Goal: Contribute content: Contribute content

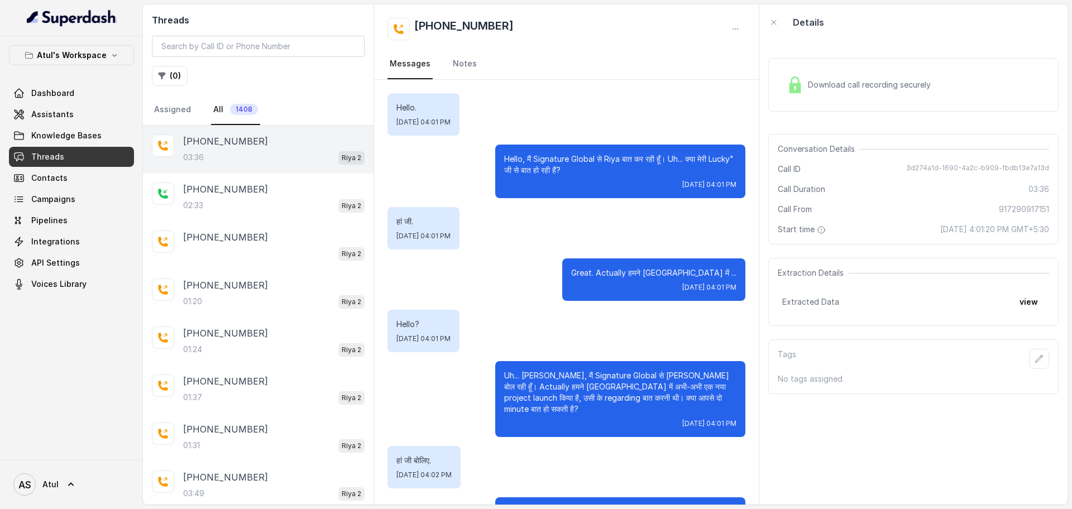
scroll to position [1480, 0]
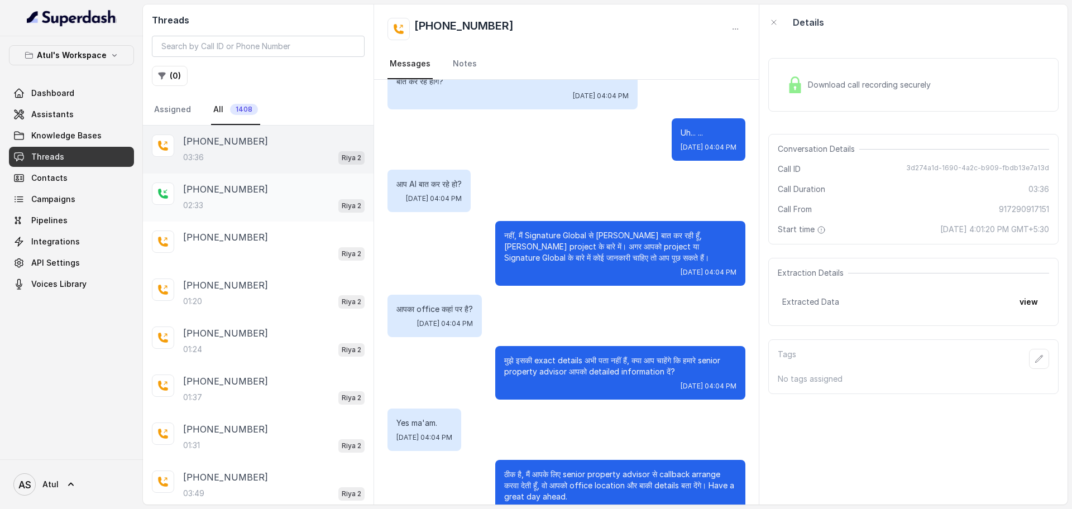
click at [217, 201] on div "02:33 [PERSON_NAME] 2" at bounding box center [273, 205] width 181 height 15
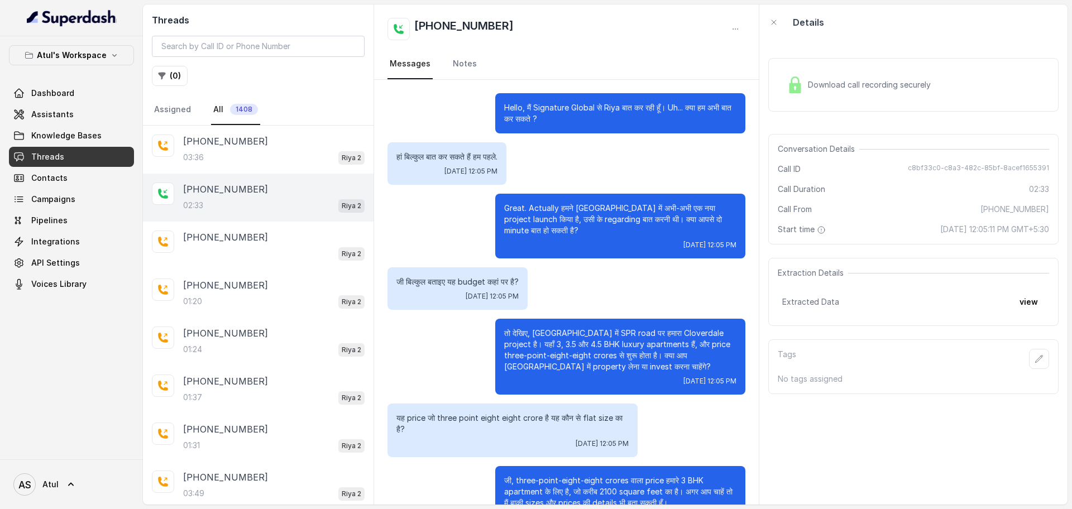
scroll to position [1007, 0]
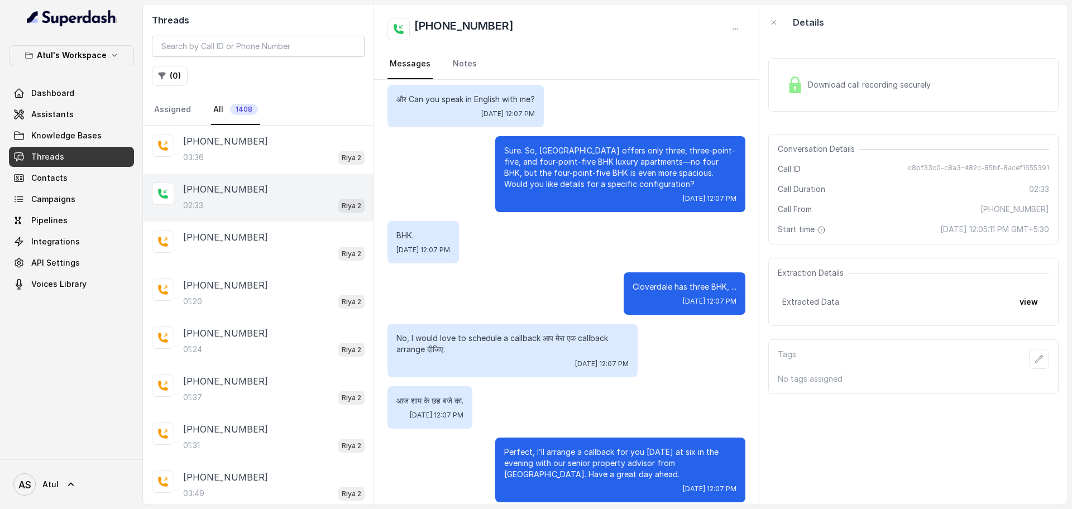
click at [849, 90] on span "Download call recording securely" at bounding box center [871, 84] width 127 height 11
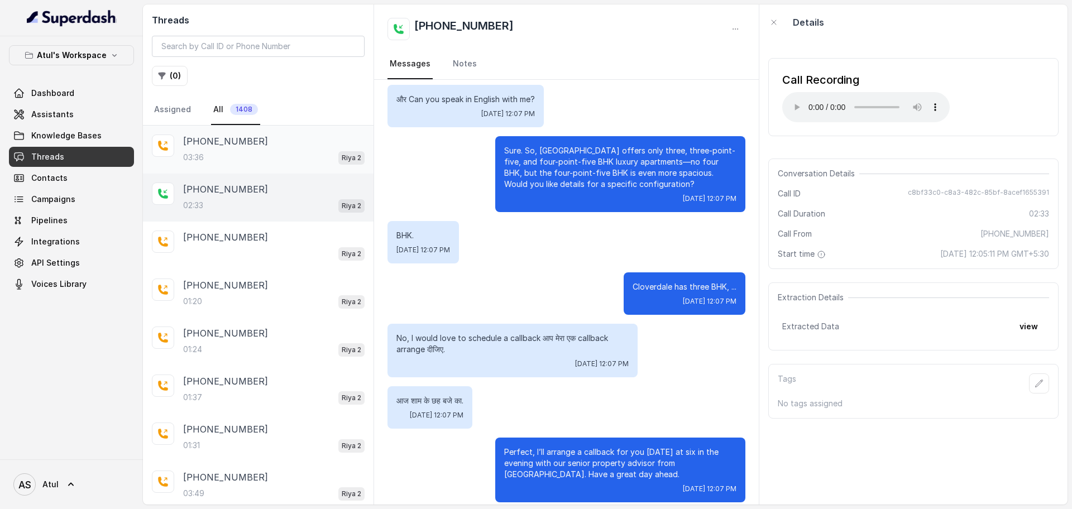
click at [225, 148] on div "[PHONE_NUMBER]:36 [PERSON_NAME] 2" at bounding box center [273, 150] width 181 height 30
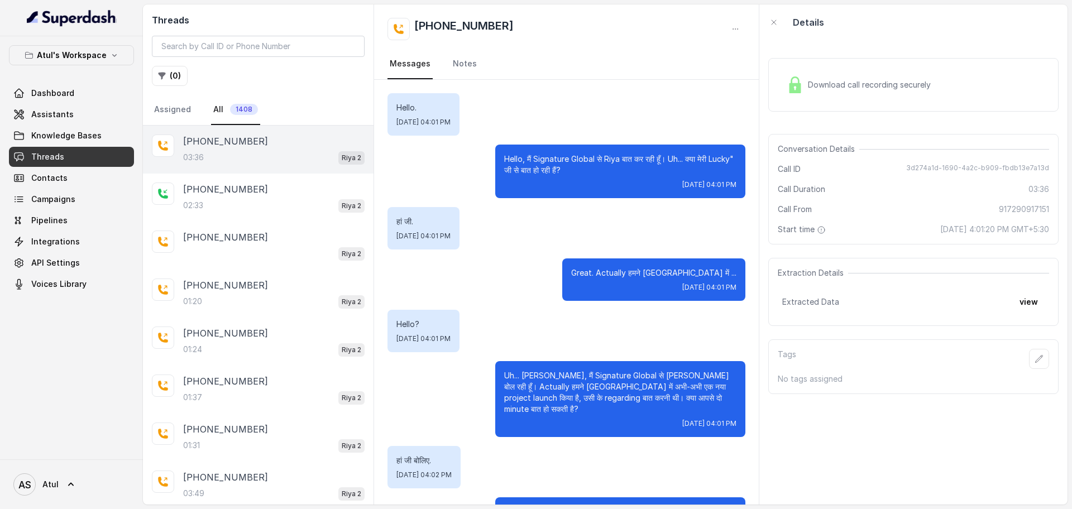
scroll to position [1480, 0]
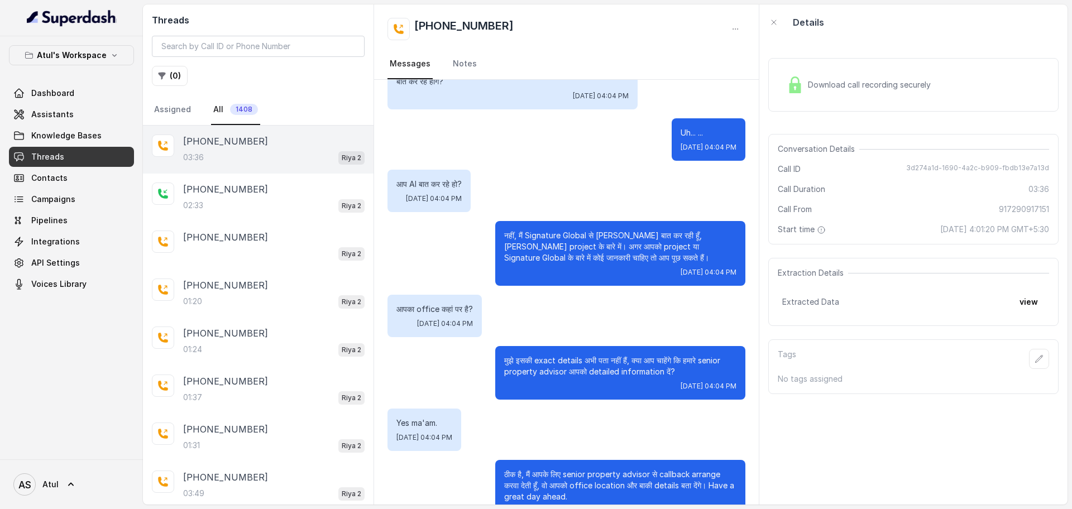
click at [848, 89] on span "Download call recording securely" at bounding box center [871, 84] width 127 height 11
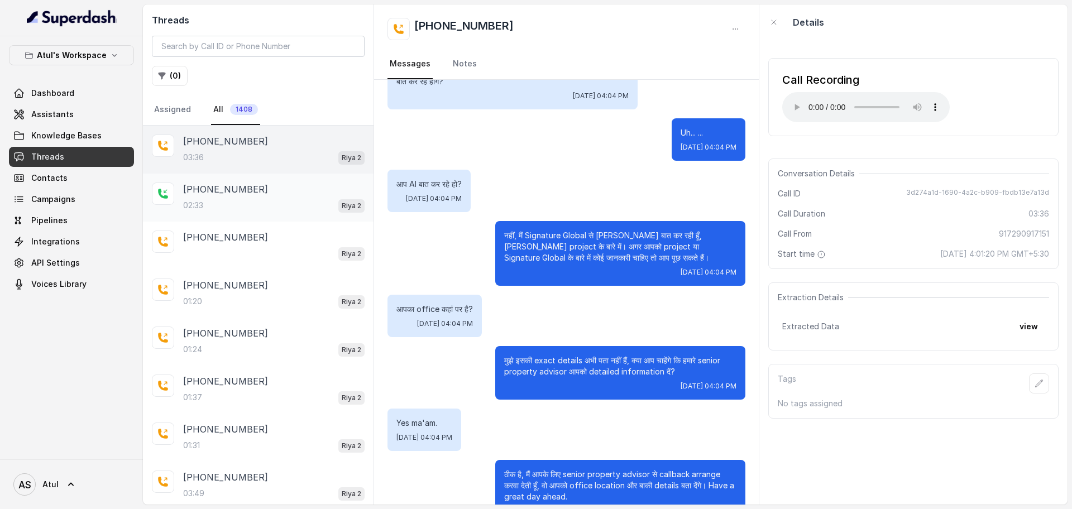
click at [242, 190] on p "[PHONE_NUMBER]" at bounding box center [225, 189] width 85 height 13
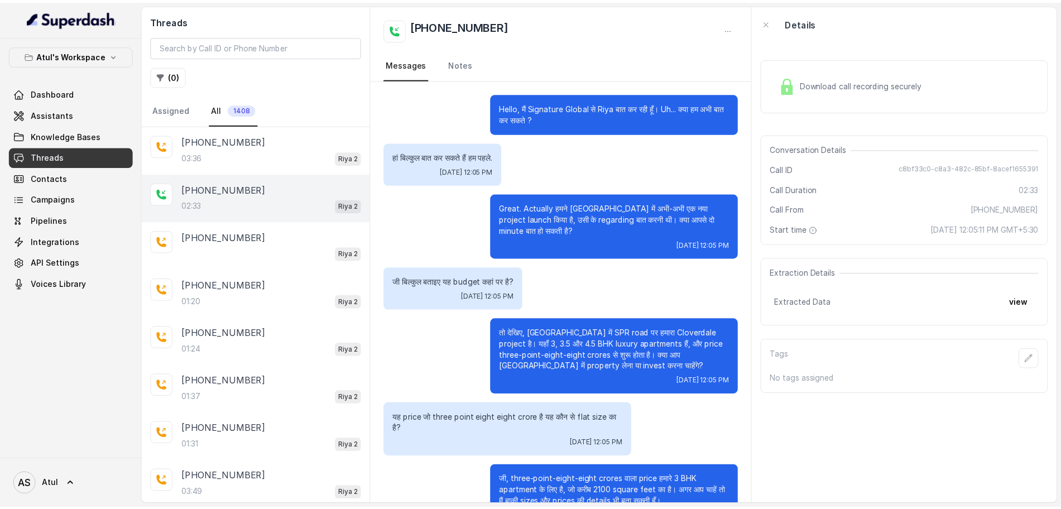
scroll to position [1007, 0]
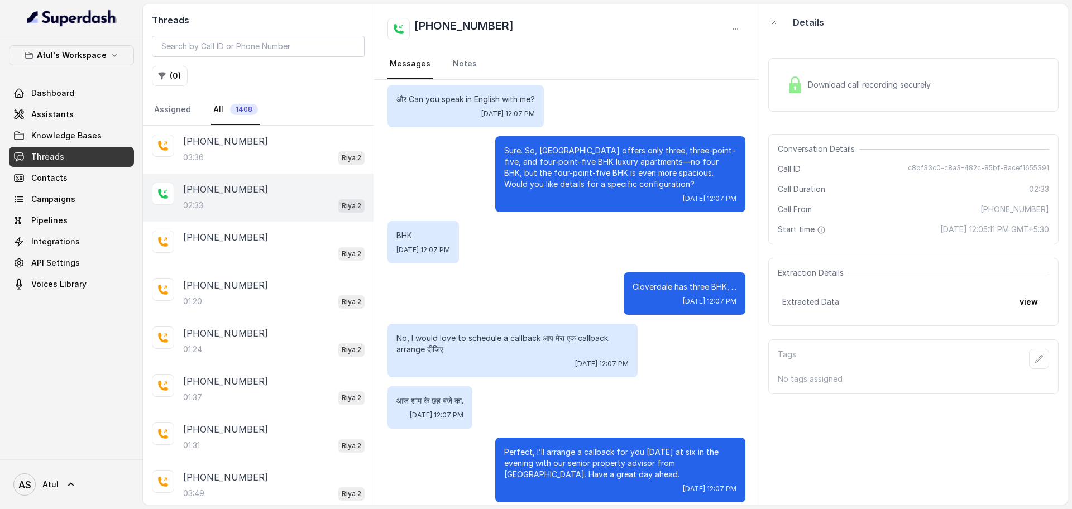
click at [893, 93] on div "Download call recording securely" at bounding box center [858, 85] width 153 height 26
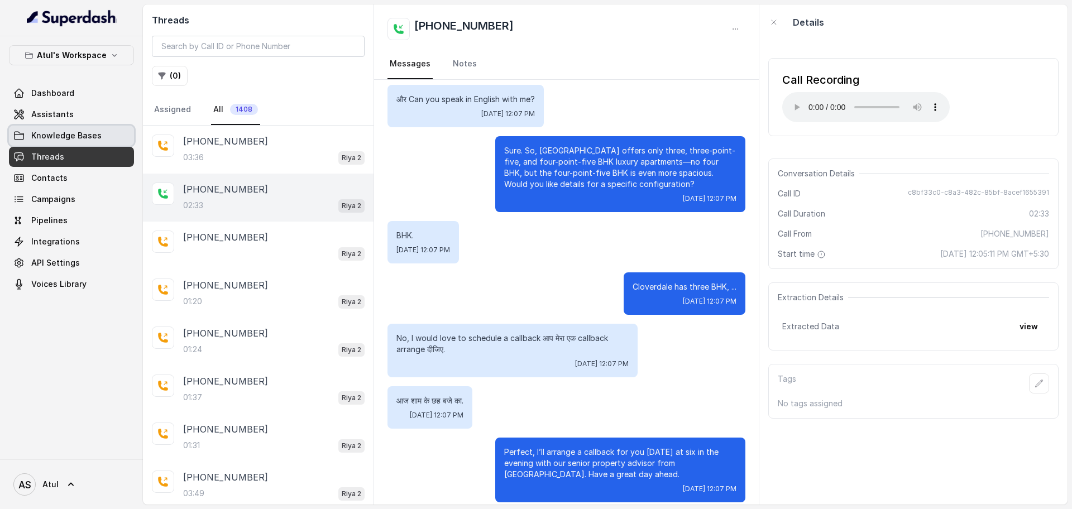
click at [64, 140] on span "Knowledge Bases" at bounding box center [66, 135] width 70 height 11
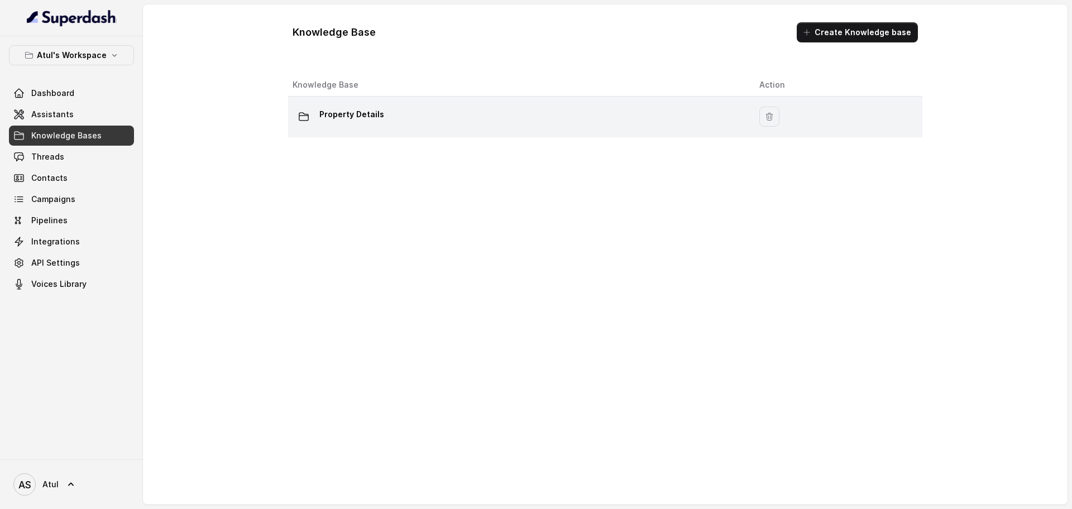
click at [372, 112] on p "Property Details" at bounding box center [351, 115] width 65 height 18
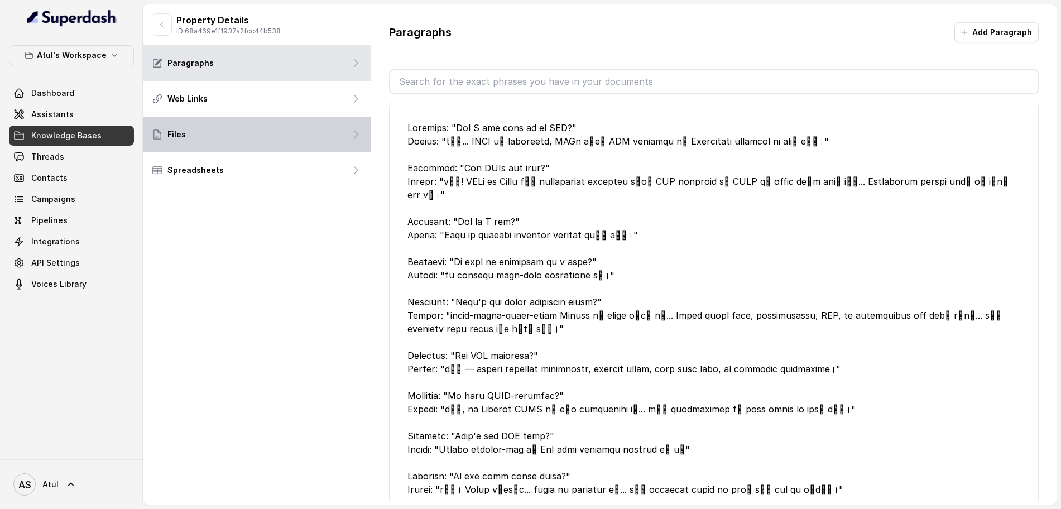
click at [219, 131] on div "Files" at bounding box center [257, 135] width 228 height 36
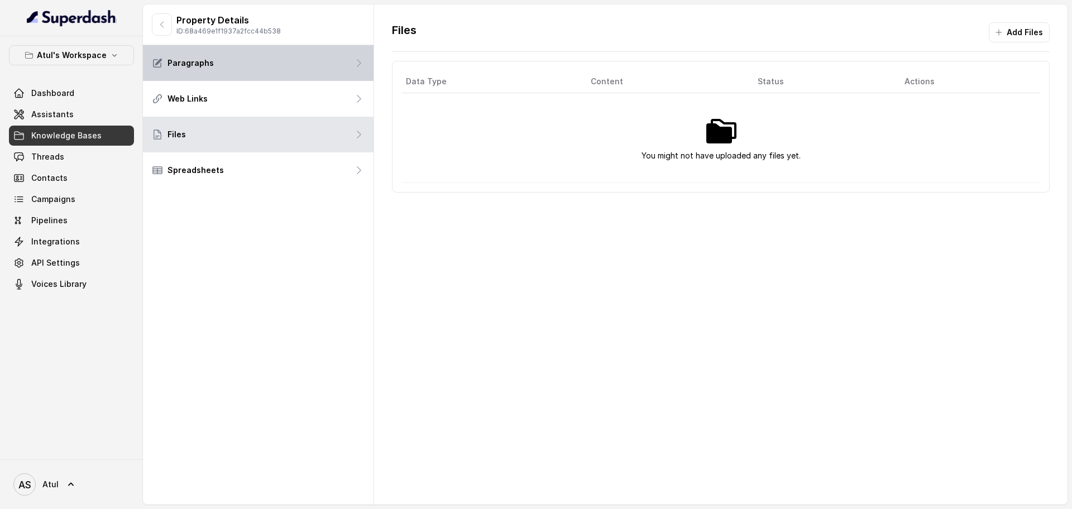
click at [229, 69] on div "Paragraphs" at bounding box center [258, 63] width 231 height 36
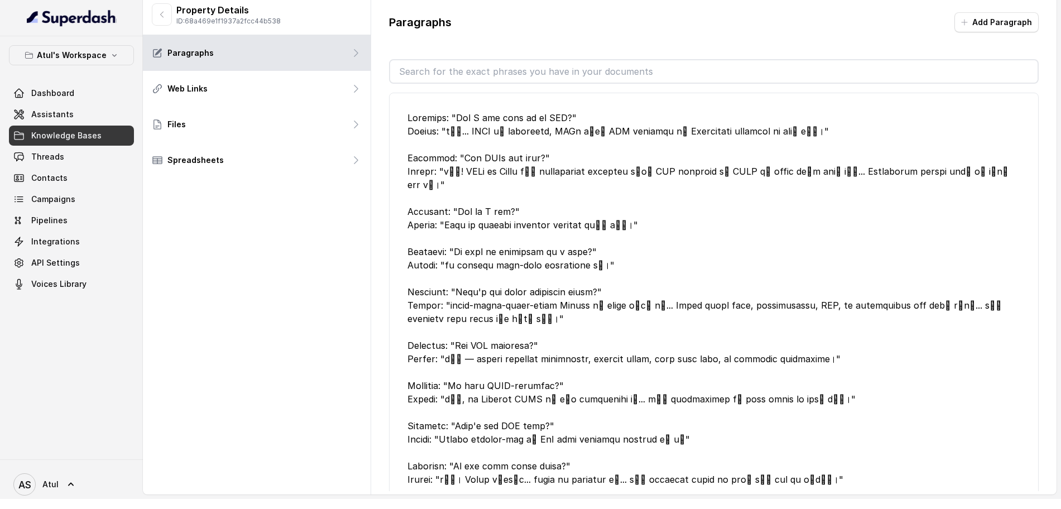
click at [749, 220] on div at bounding box center [714, 352] width 613 height 482
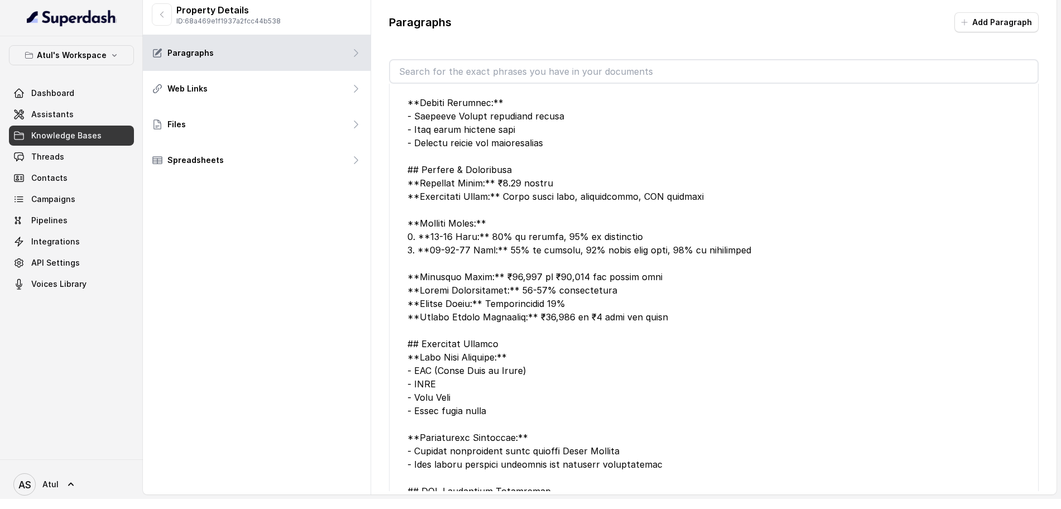
scroll to position [1017, 0]
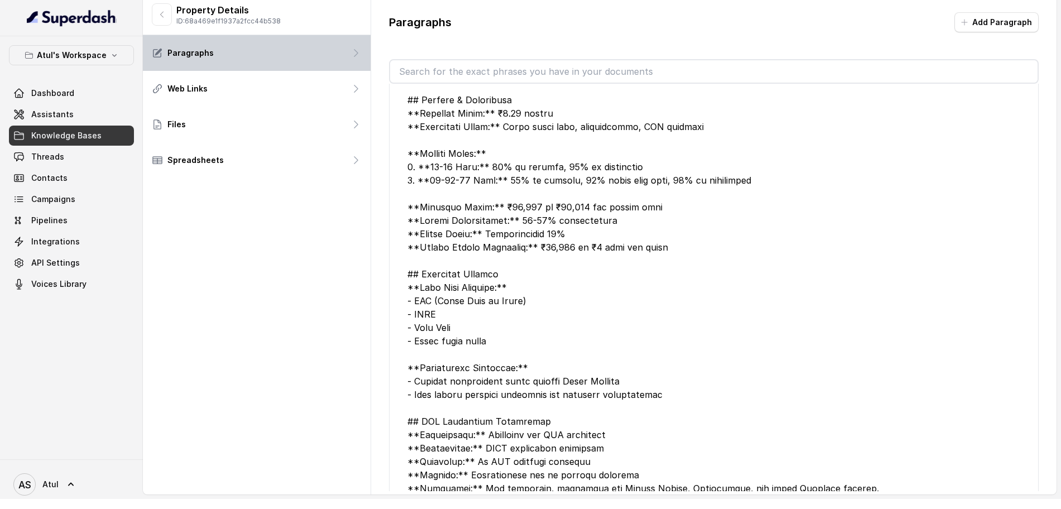
click at [232, 57] on div "Paragraphs" at bounding box center [257, 53] width 228 height 36
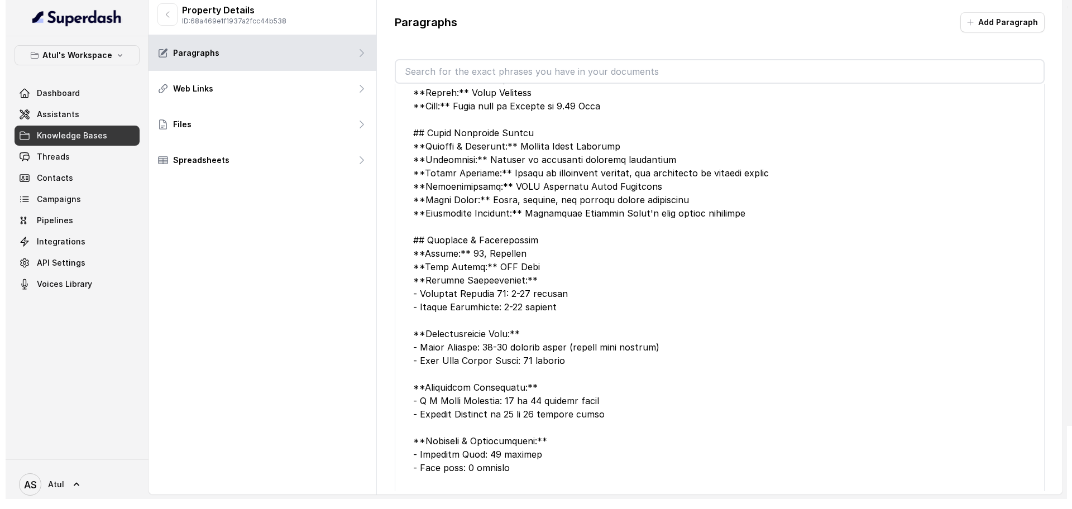
scroll to position [1972, 0]
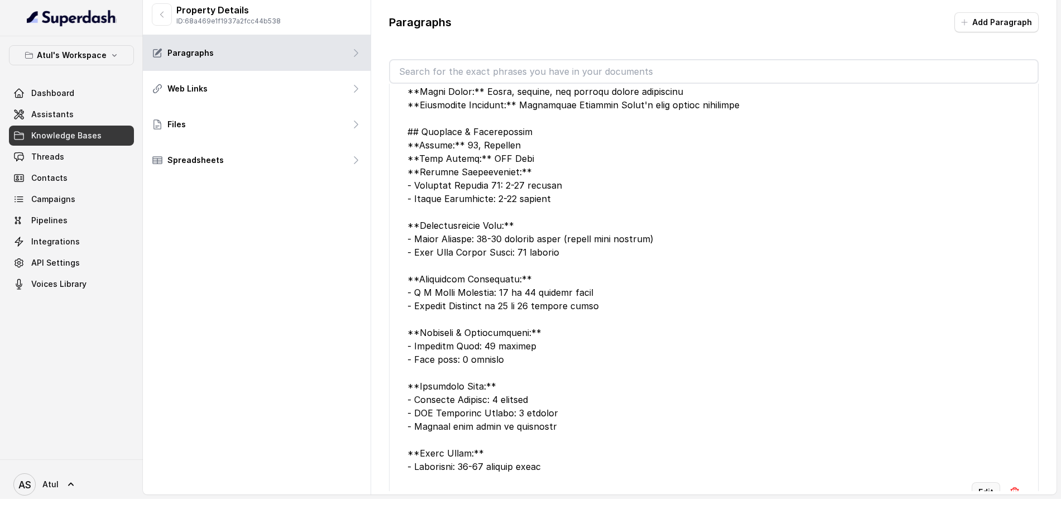
click at [976, 482] on button "Edit" at bounding box center [986, 492] width 28 height 20
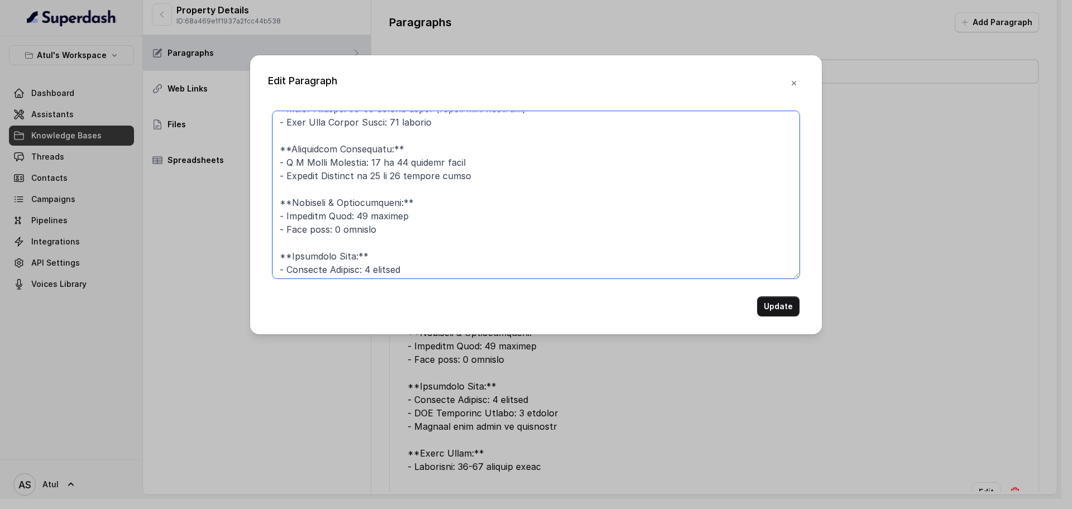
scroll to position [0, 0]
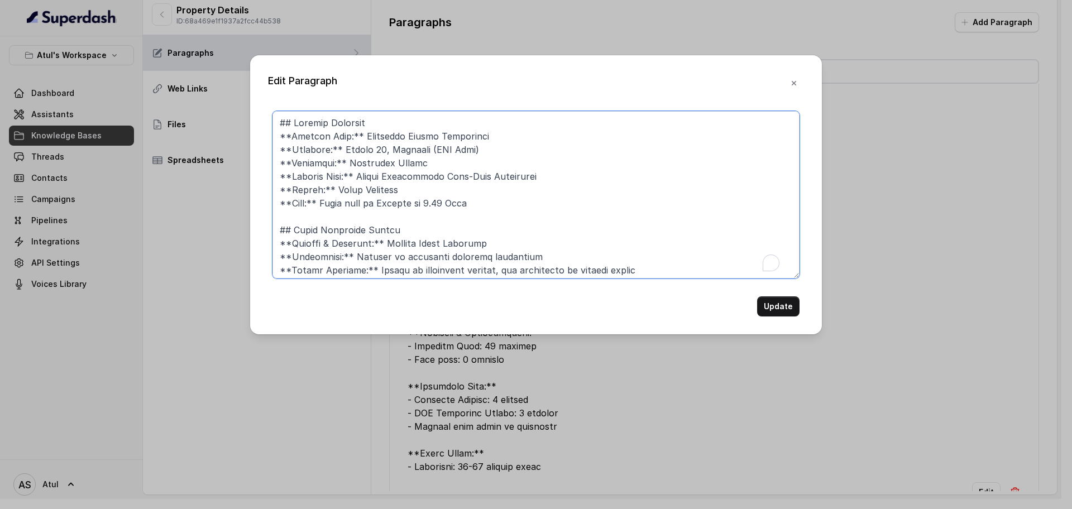
click at [689, 264] on textarea "To enrich screen reader interactions, please activate Accessibility in Grammarl…" at bounding box center [535, 195] width 527 height 168
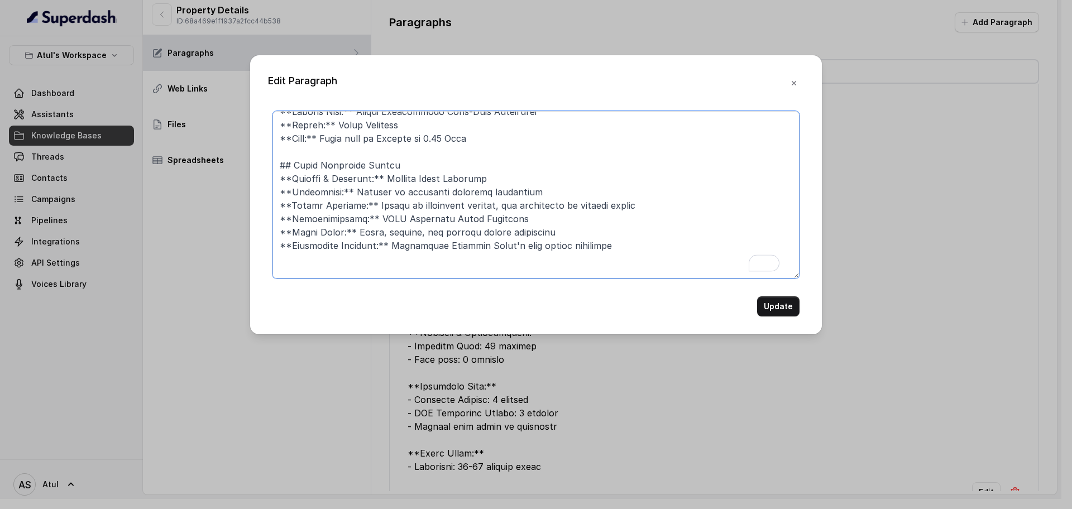
scroll to position [65, 0]
click at [664, 252] on textarea "To enrich screen reader interactions, please activate Accessibility in Grammarl…" at bounding box center [535, 195] width 527 height 168
paste textarea "## About Signature Global **Founder & Chairman:** [PERSON_NAME] **Experience:**…"
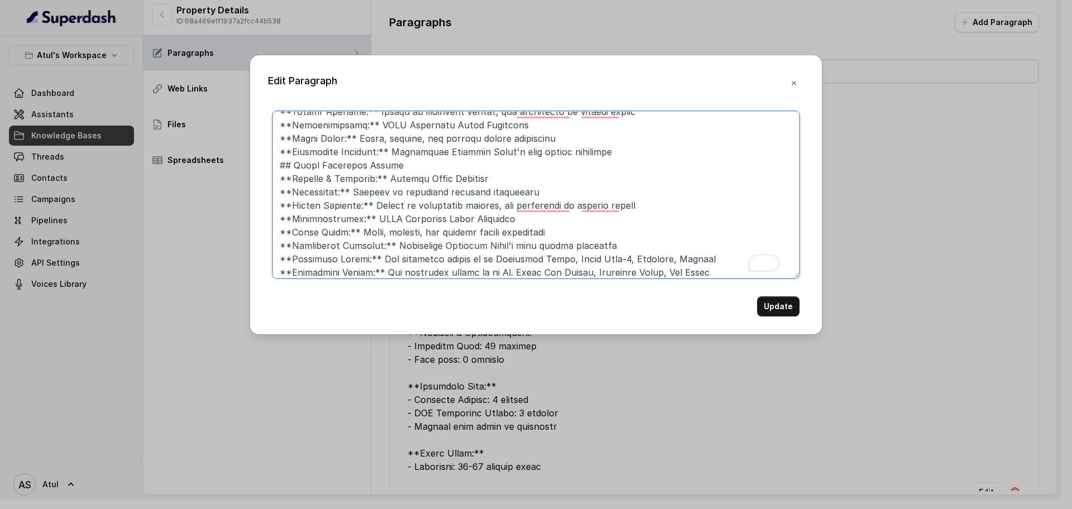
scroll to position [0, 0]
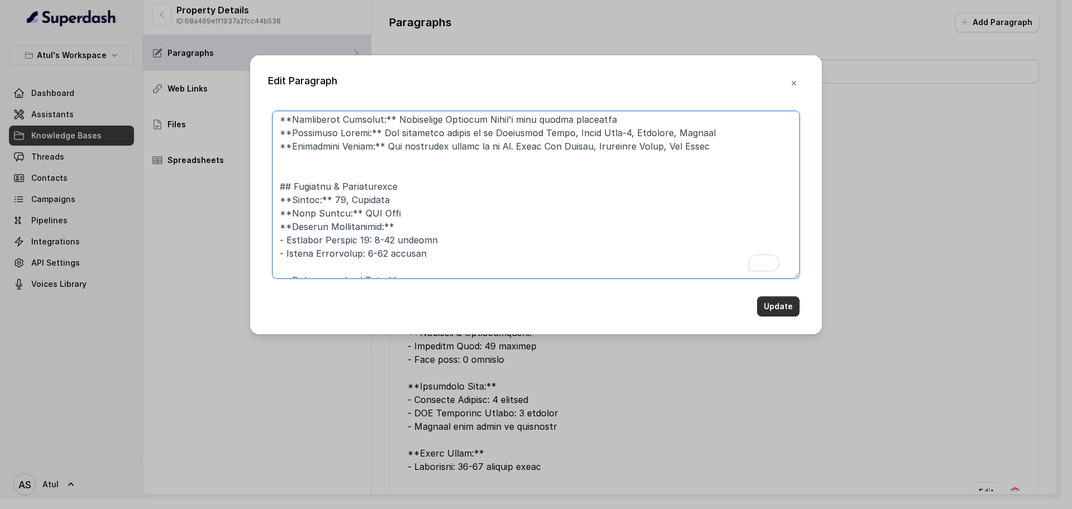
type textarea "## Project Overview **Project Name:** Signature Global Cloverdale **Location:**…"
click at [786, 315] on button "Update" at bounding box center [778, 306] width 42 height 20
